Goal: Task Accomplishment & Management: Manage account settings

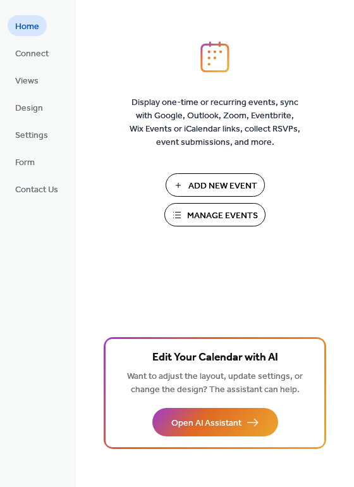
click at [176, 216] on button "Manage Events" at bounding box center [214, 214] width 101 height 23
click at [204, 216] on span "Manage Events" at bounding box center [222, 215] width 71 height 13
click at [39, 55] on span "Connect" at bounding box center [31, 53] width 33 height 13
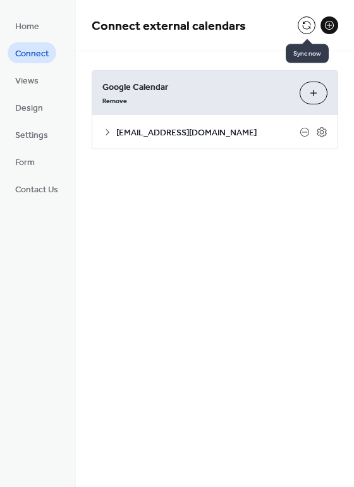
click at [305, 25] on button at bounding box center [307, 25] width 18 height 18
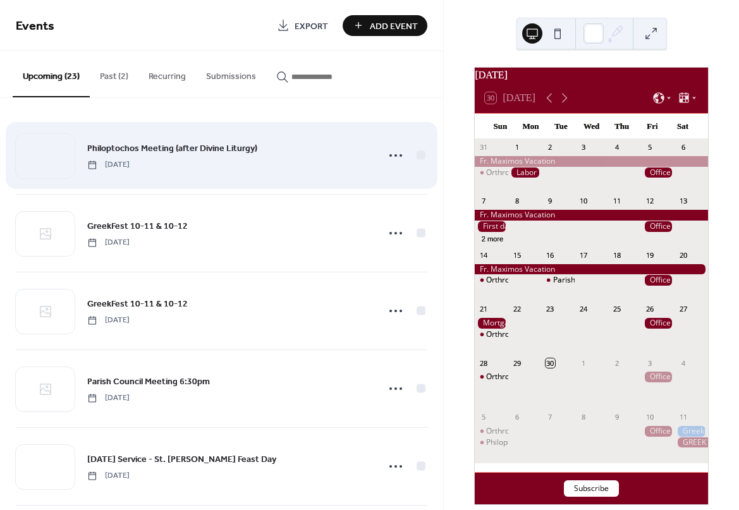
click at [361, 130] on div "Philoptochos Meeting (after Divine Liturgy) Sunday, October 5, 2025" at bounding box center [221, 155] width 411 height 77
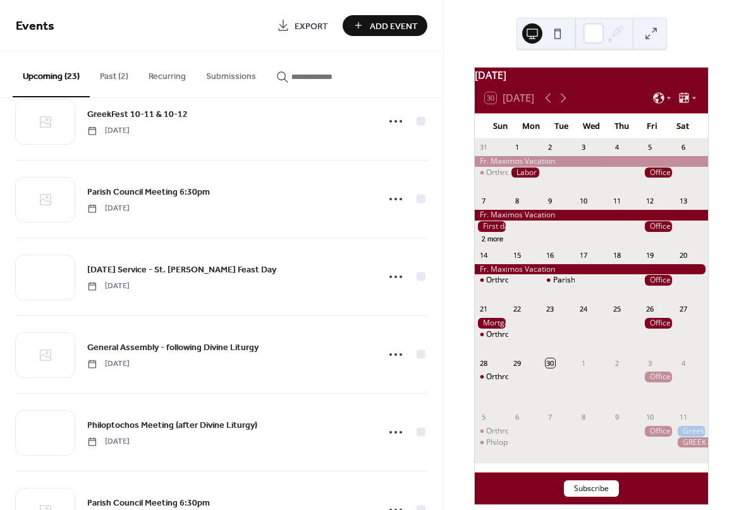
click at [298, 25] on span "Export" at bounding box center [311, 26] width 33 height 13
